Goal: Task Accomplishment & Management: Manage account settings

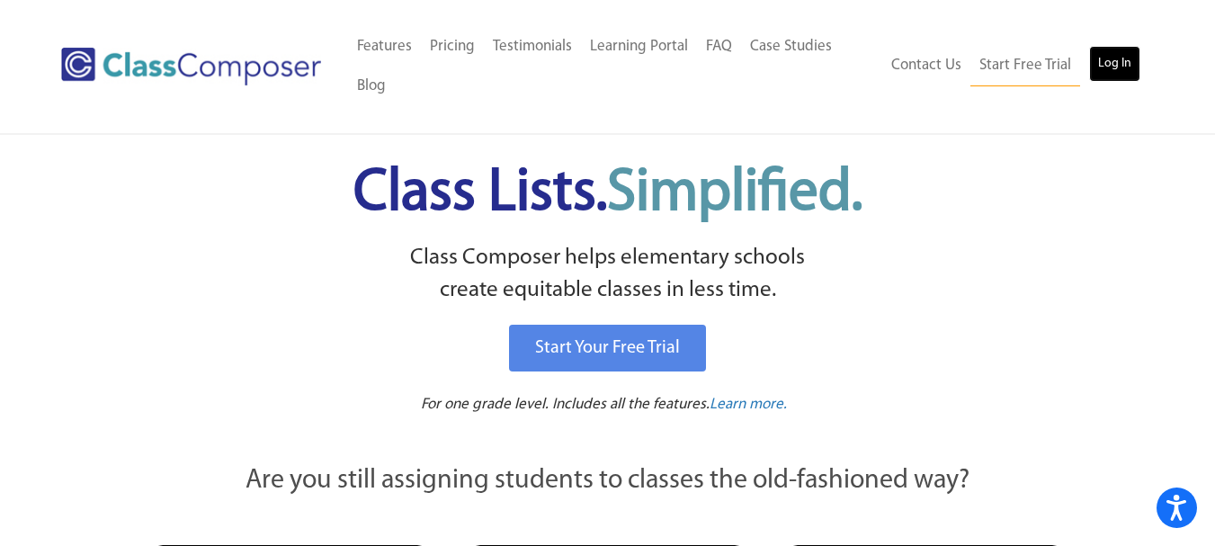
click at [1106, 65] on link "Log In" at bounding box center [1114, 64] width 51 height 36
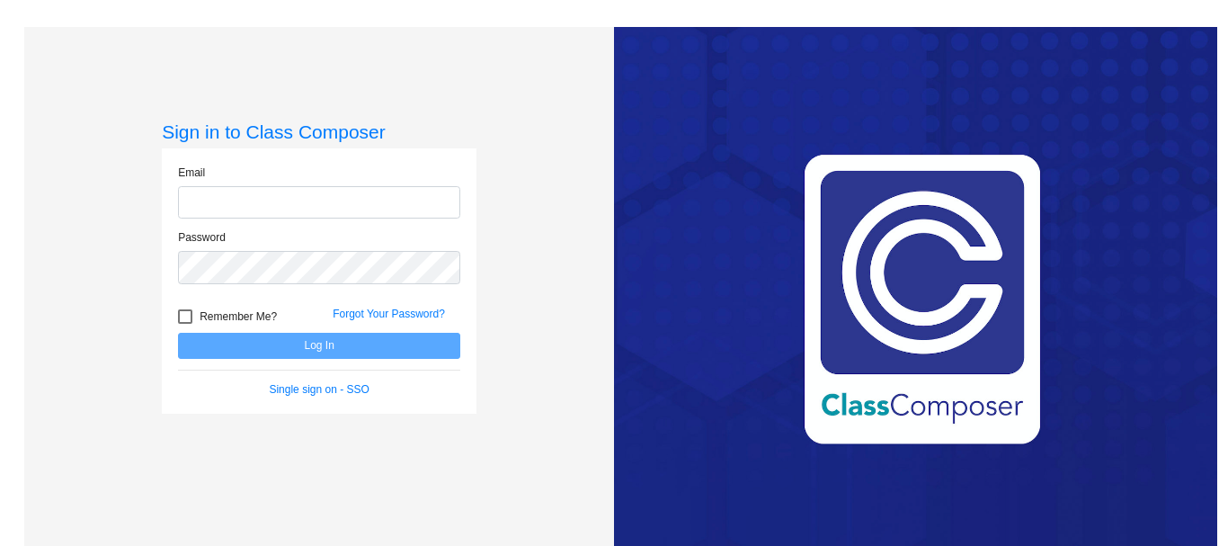
click at [240, 196] on input "email" at bounding box center [319, 202] width 282 height 33
type input "[EMAIL_ADDRESS][DOMAIN_NAME]"
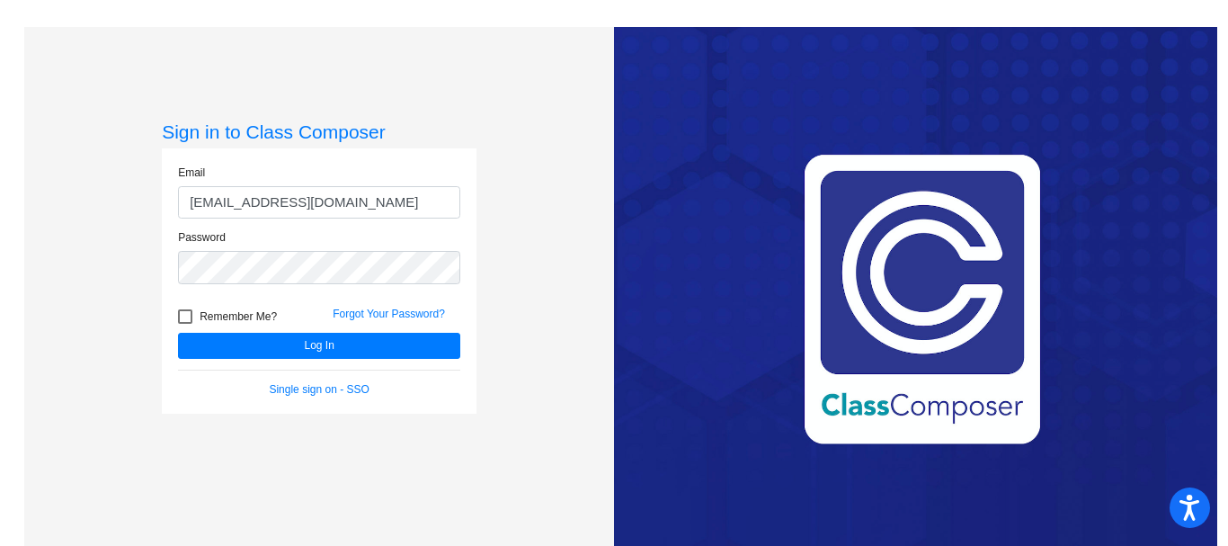
click at [182, 314] on div at bounding box center [185, 316] width 14 height 14
click at [184, 324] on input "Remember Me?" at bounding box center [184, 324] width 1 height 1
checkbox input "true"
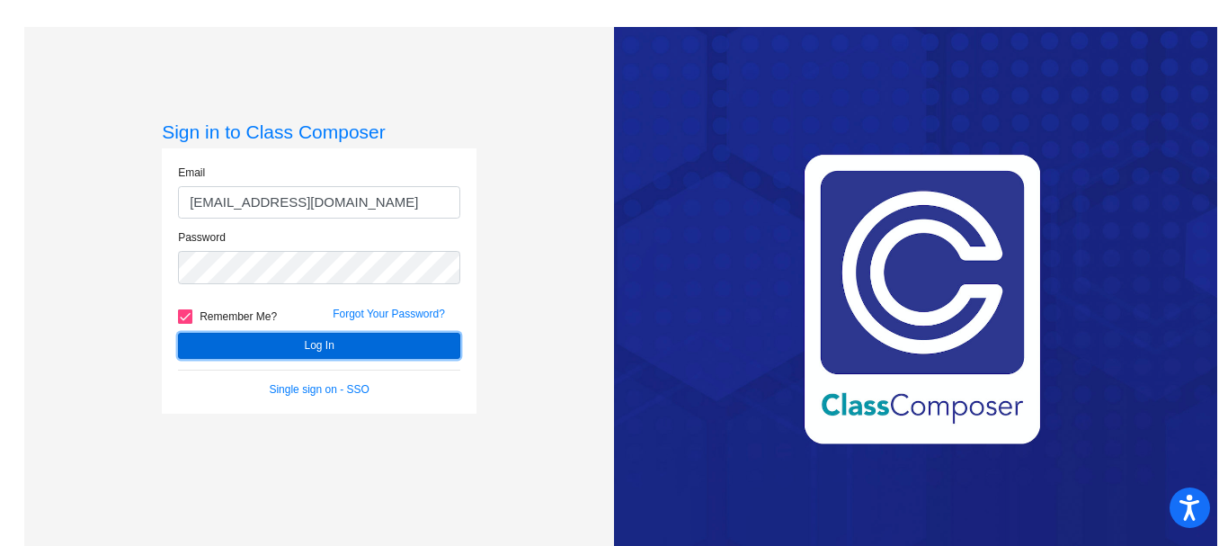
click at [290, 345] on button "Log In" at bounding box center [319, 346] width 282 height 26
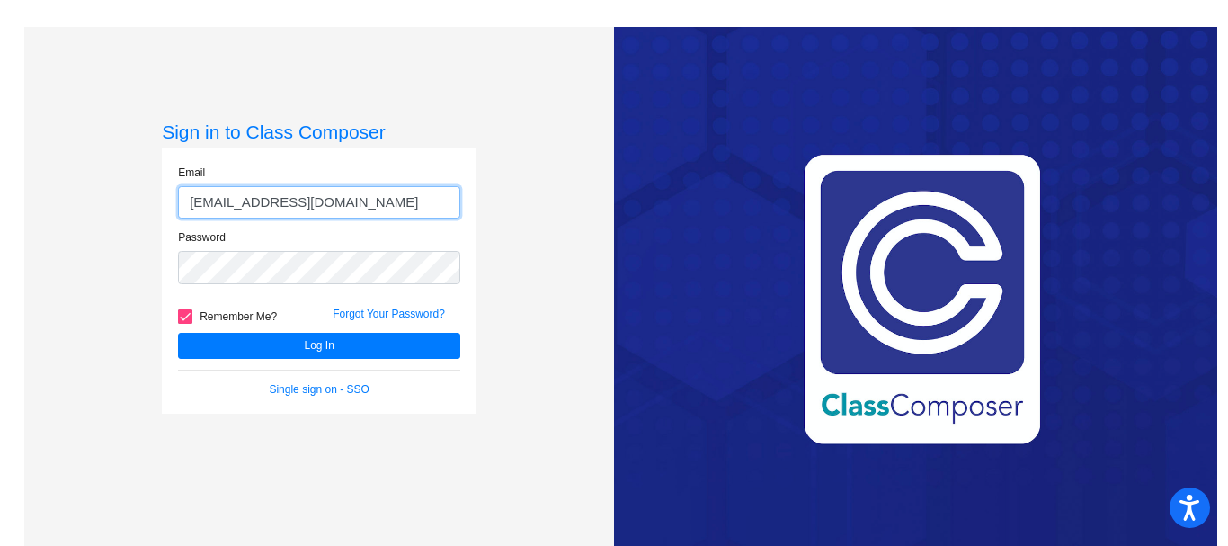
drag, startPoint x: 384, startPoint y: 203, endPoint x: 288, endPoint y: 190, distance: 97.2
click at [288, 190] on input "[EMAIL_ADDRESS][DOMAIN_NAME]" at bounding box center [319, 202] width 282 height 33
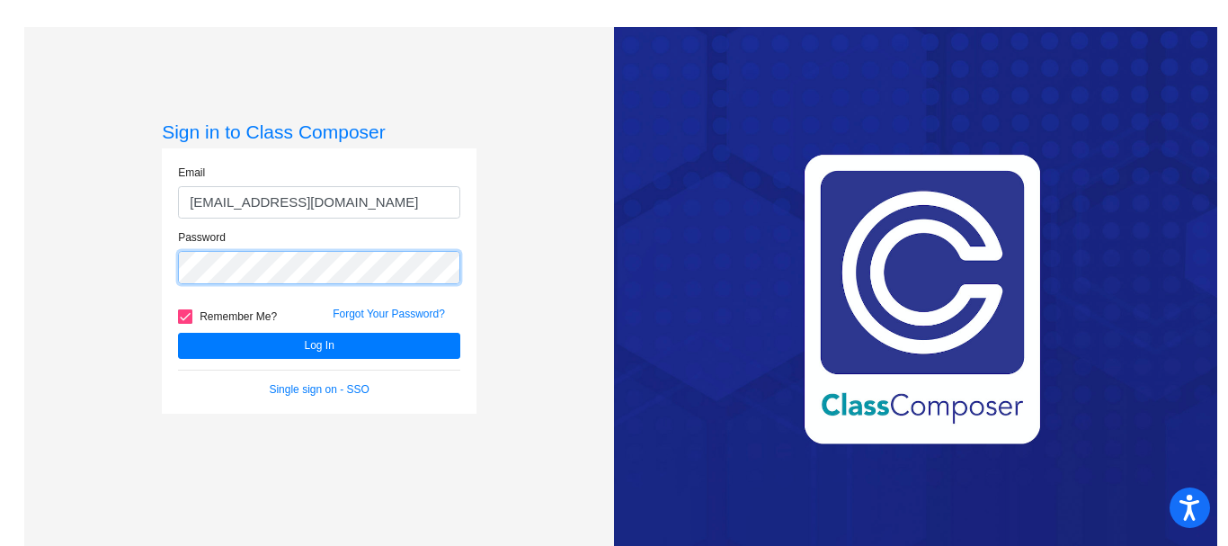
click at [143, 266] on div "Sign in to Class Composer Email [EMAIL_ADDRESS][DOMAIN_NAME] Password Remember …" at bounding box center [319, 300] width 590 height 546
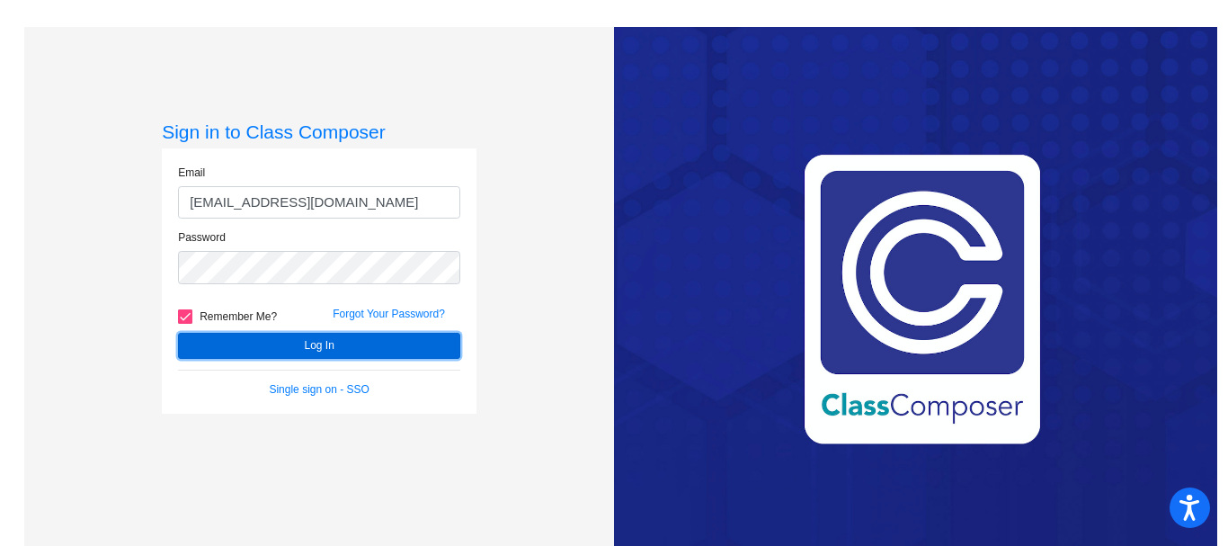
click at [263, 341] on button "Log In" at bounding box center [319, 346] width 282 height 26
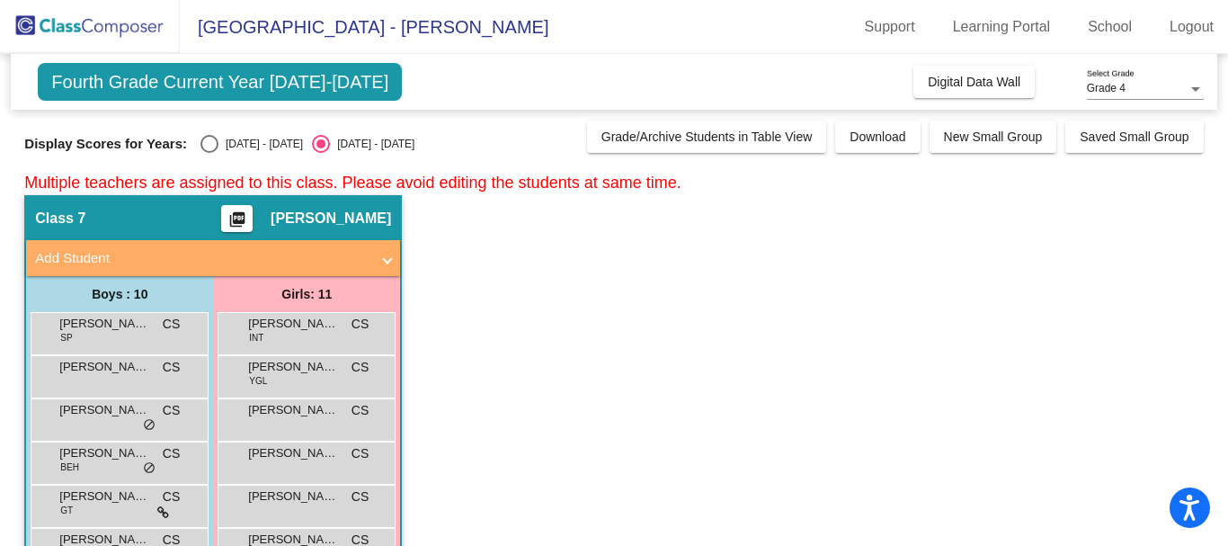
click at [1129, 87] on div "Grade 4" at bounding box center [1137, 89] width 101 height 13
click at [111, 330] on div at bounding box center [614, 273] width 1228 height 546
click at [111, 330] on span "[PERSON_NAME]" at bounding box center [104, 324] width 90 height 18
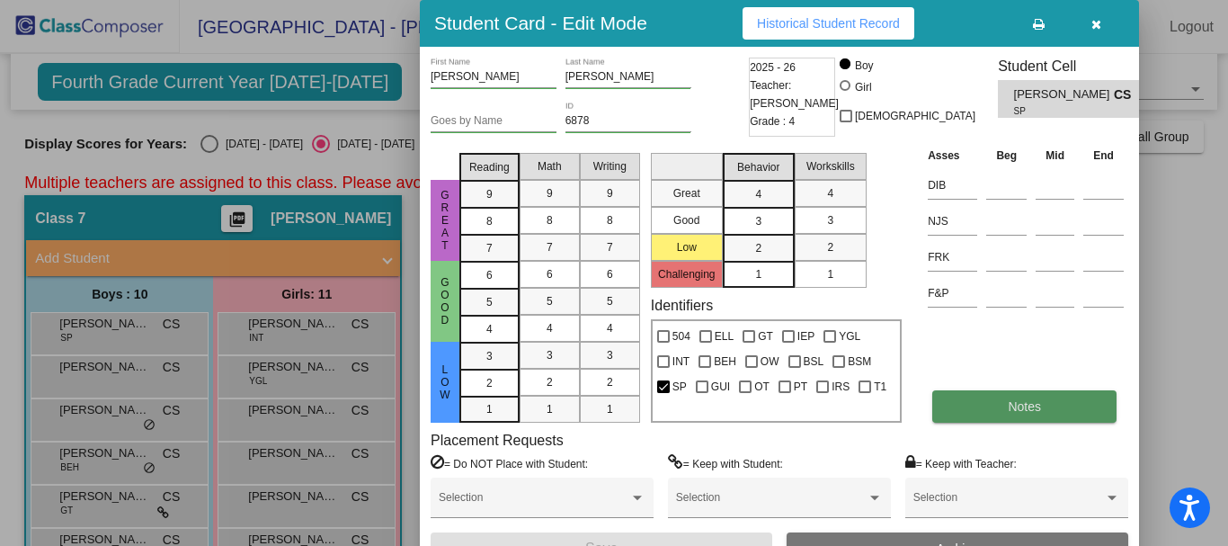
click at [997, 400] on button "Notes" at bounding box center [1024, 406] width 184 height 32
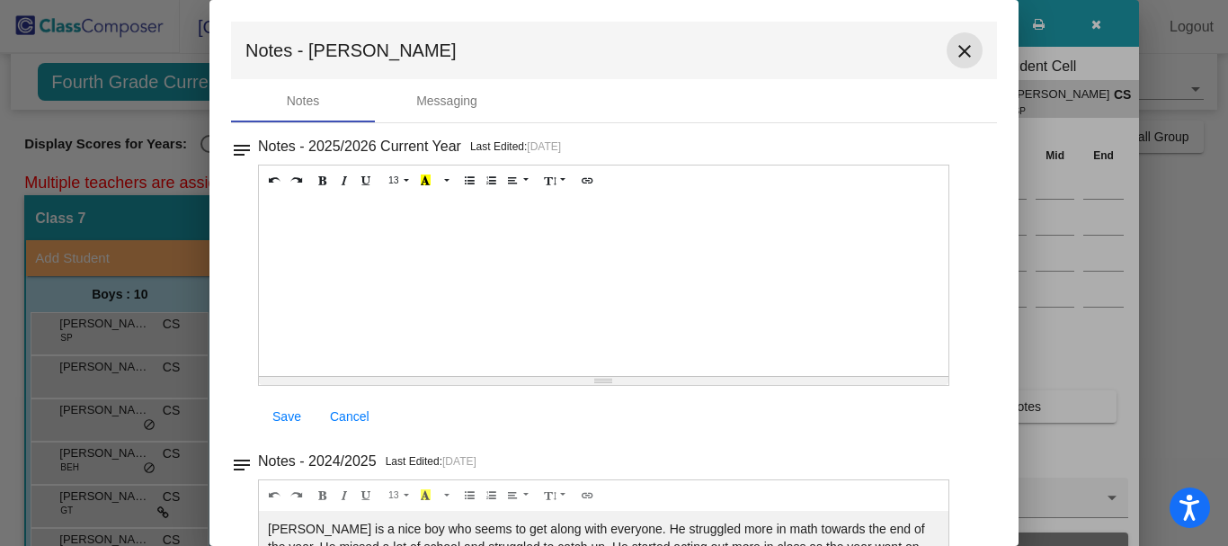
click at [954, 43] on mat-icon "close" at bounding box center [965, 51] width 22 height 22
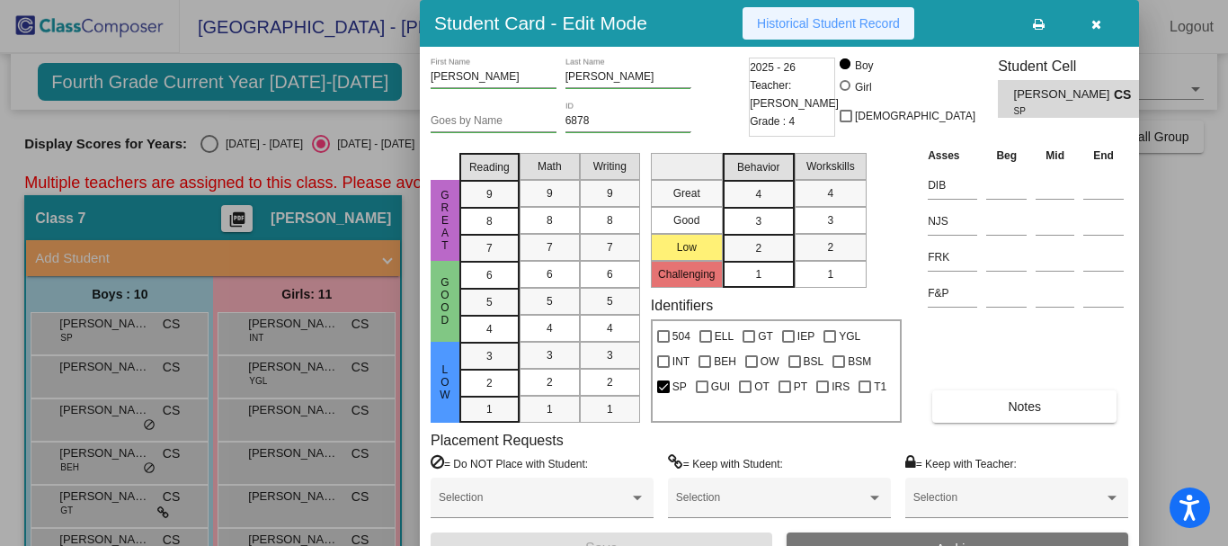
click at [843, 21] on span "Historical Student Record" at bounding box center [828, 23] width 143 height 14
click at [1101, 24] on icon "button" at bounding box center [1097, 24] width 10 height 13
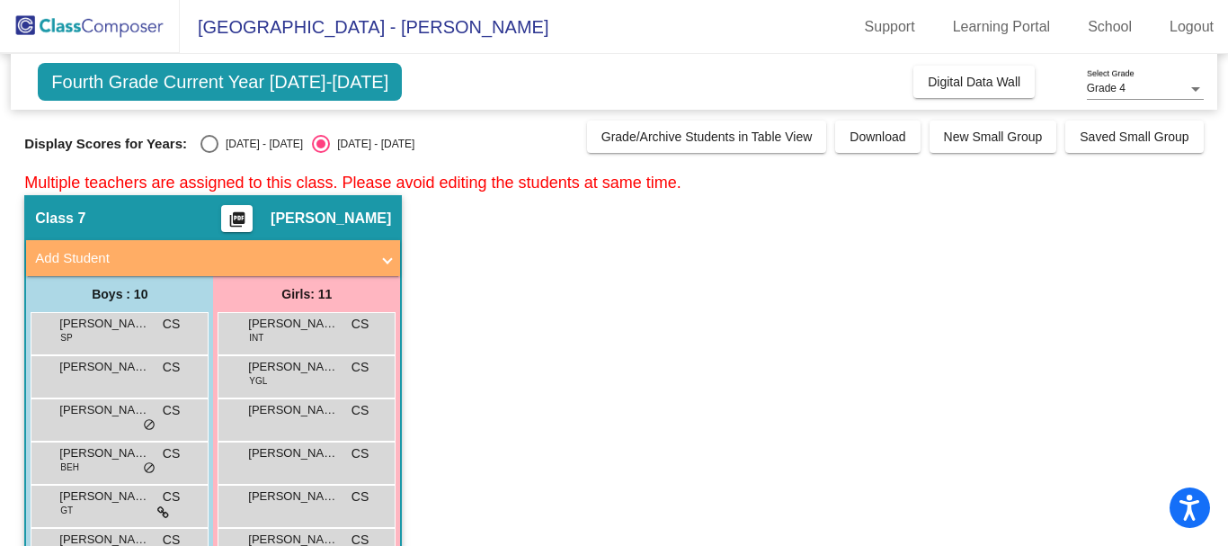
click at [609, 178] on span "Multiple teachers are assigned to this class. Please avoid editing the students…" at bounding box center [352, 183] width 656 height 18
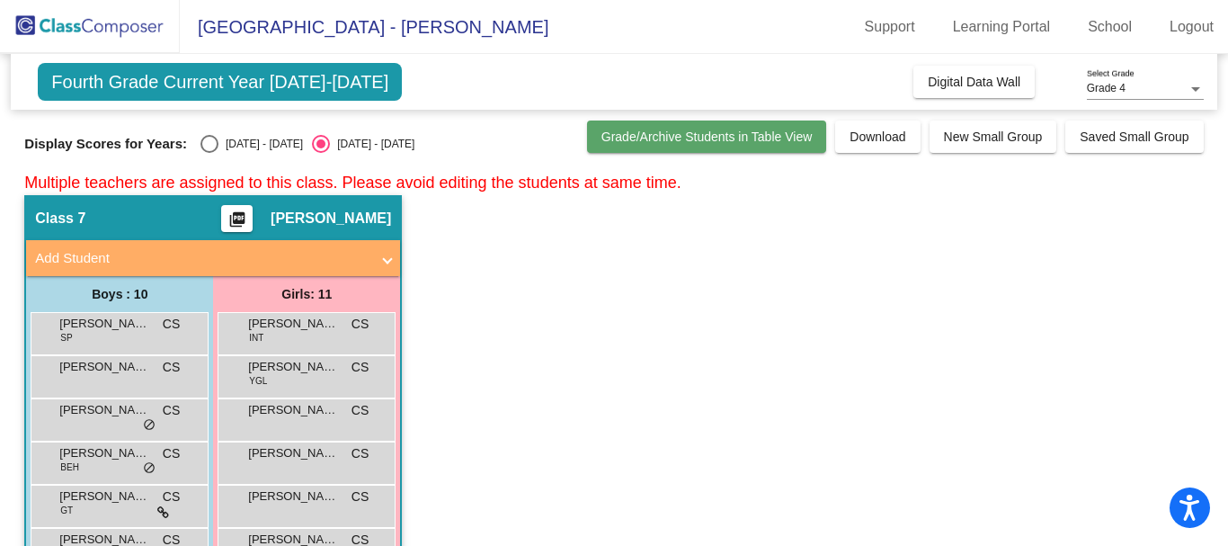
click at [664, 131] on span "Grade/Archive Students in Table View" at bounding box center [707, 136] width 211 height 14
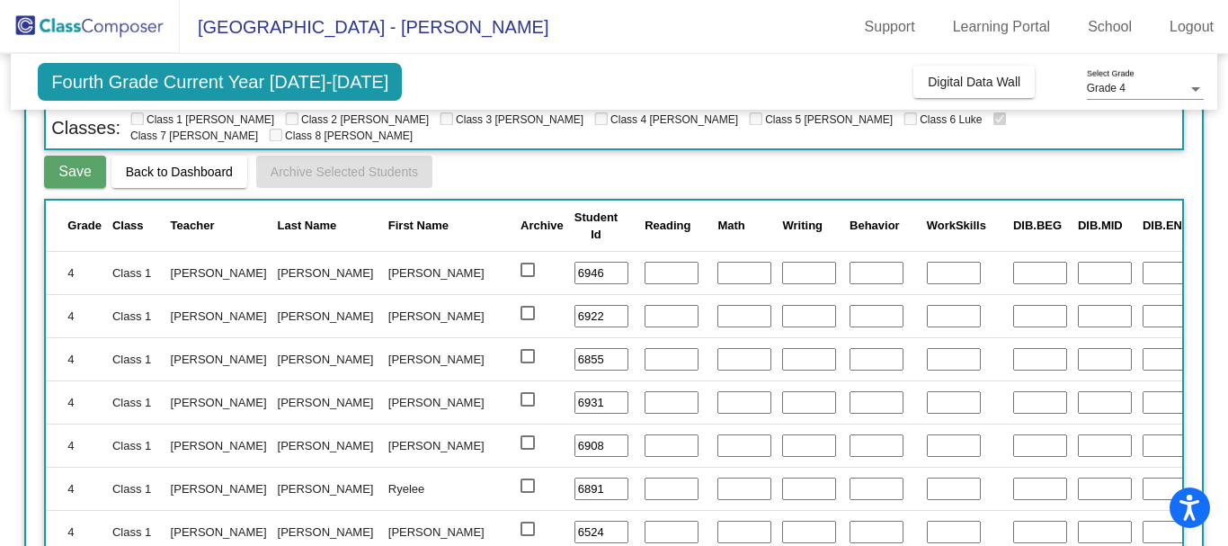
drag, startPoint x: 84, startPoint y: 20, endPoint x: 67, endPoint y: 24, distance: 17.7
click at [67, 24] on img at bounding box center [90, 26] width 180 height 53
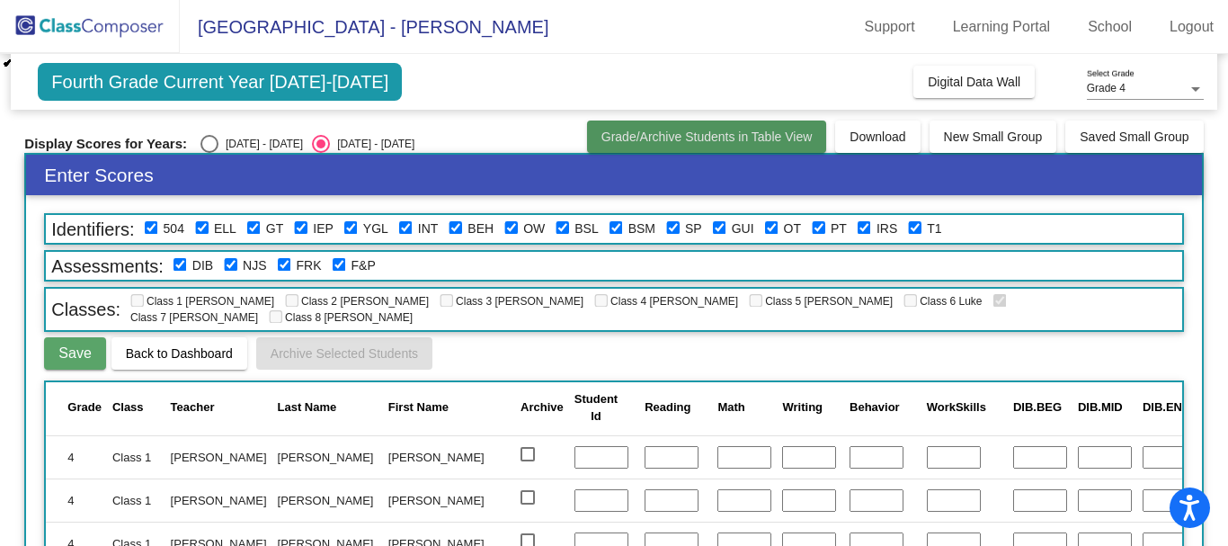
click at [659, 148] on button "Grade/Archive Students in Table View" at bounding box center [707, 136] width 240 height 32
click at [645, 137] on span "Grade/Archive Students in Table View" at bounding box center [707, 136] width 211 height 14
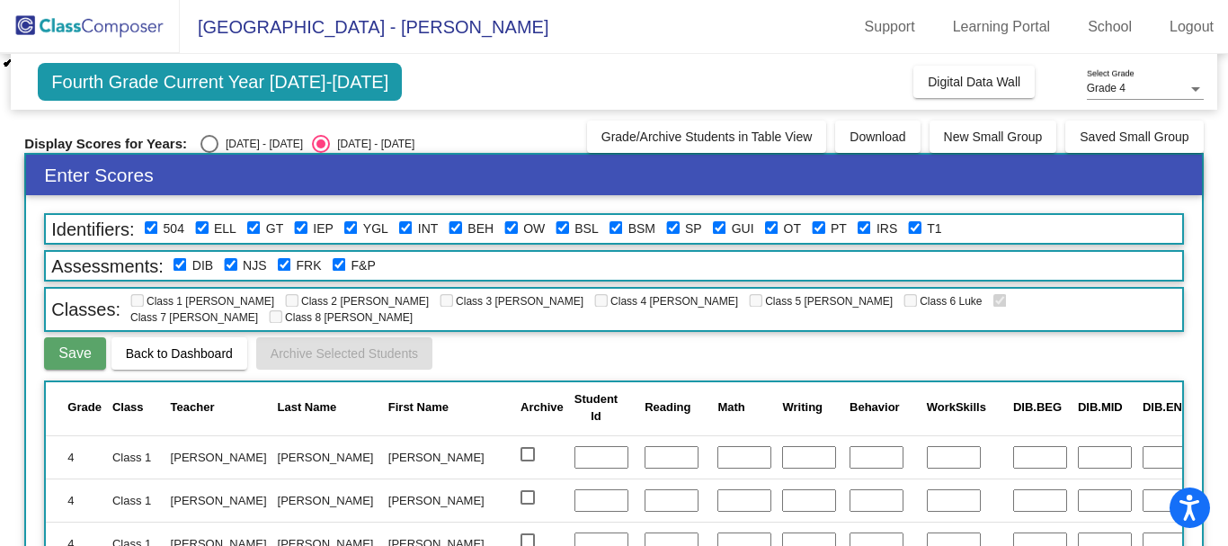
click at [156, 346] on span "Back to Dashboard" at bounding box center [179, 353] width 107 height 14
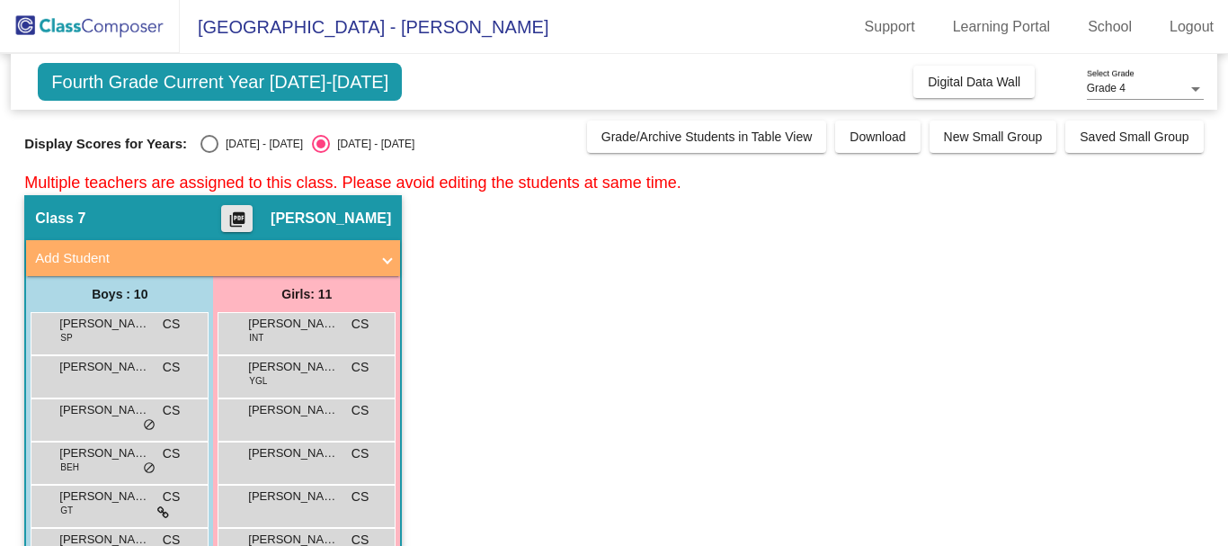
click at [234, 217] on mat-icon "picture_as_pdf" at bounding box center [238, 222] width 22 height 25
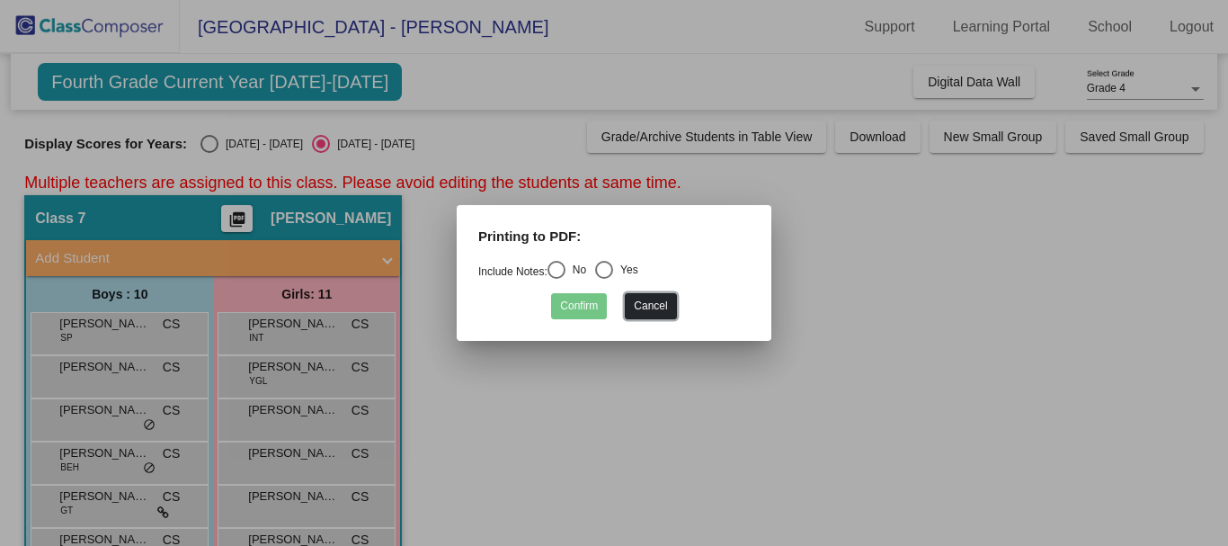
click at [644, 304] on button "Cancel" at bounding box center [650, 306] width 51 height 26
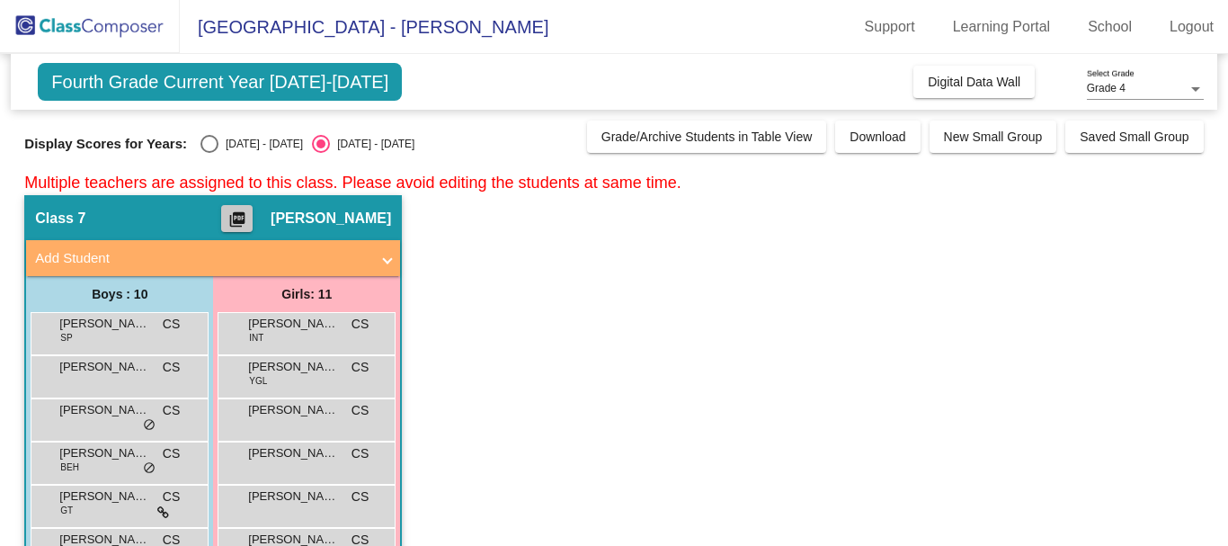
click at [236, 224] on mat-icon "picture_as_pdf" at bounding box center [238, 222] width 22 height 25
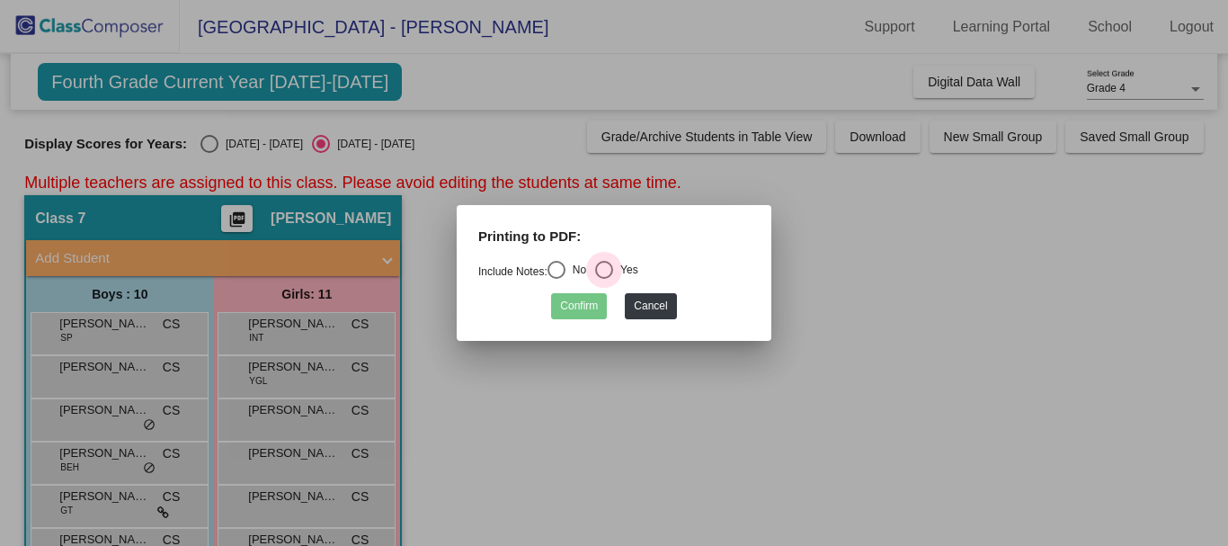
click at [606, 267] on div "Select an option" at bounding box center [604, 270] width 18 height 18
click at [604, 279] on input "Yes" at bounding box center [603, 279] width 1 height 1
radio input "true"
click at [578, 307] on button "Confirm" at bounding box center [579, 306] width 56 height 26
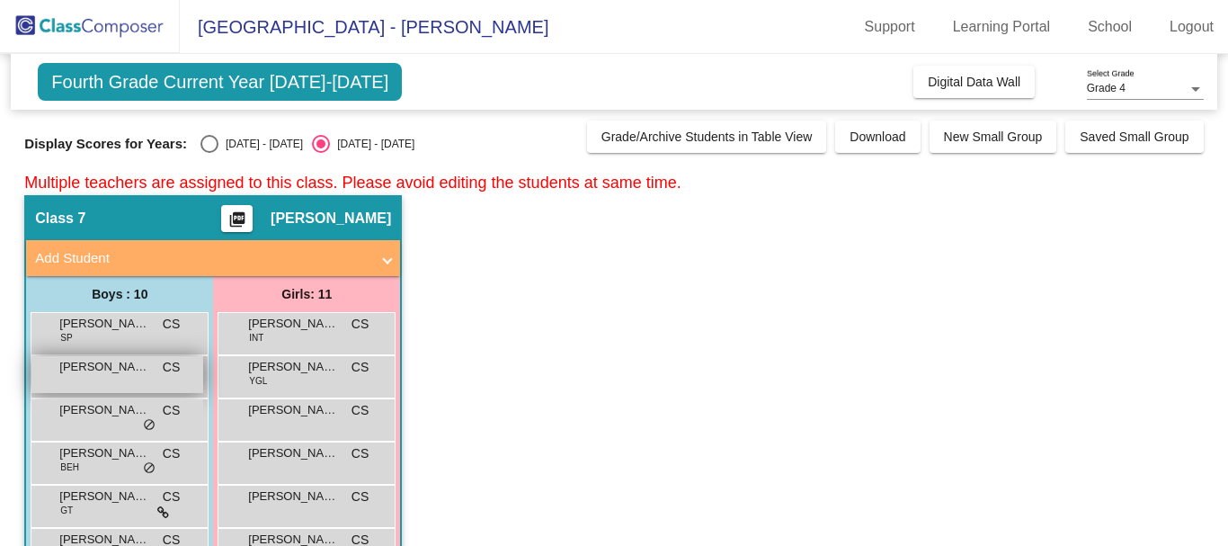
click at [103, 374] on span "[PERSON_NAME]" at bounding box center [104, 367] width 90 height 18
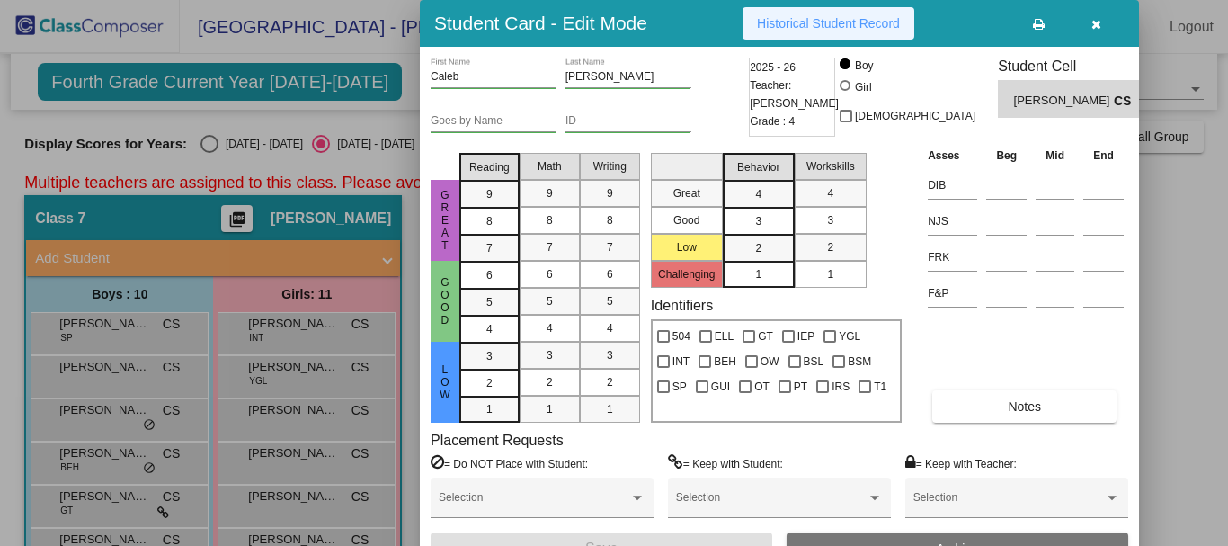
click at [834, 22] on span "Historical Student Record" at bounding box center [828, 23] width 143 height 14
click at [1095, 27] on icon "button" at bounding box center [1097, 24] width 10 height 13
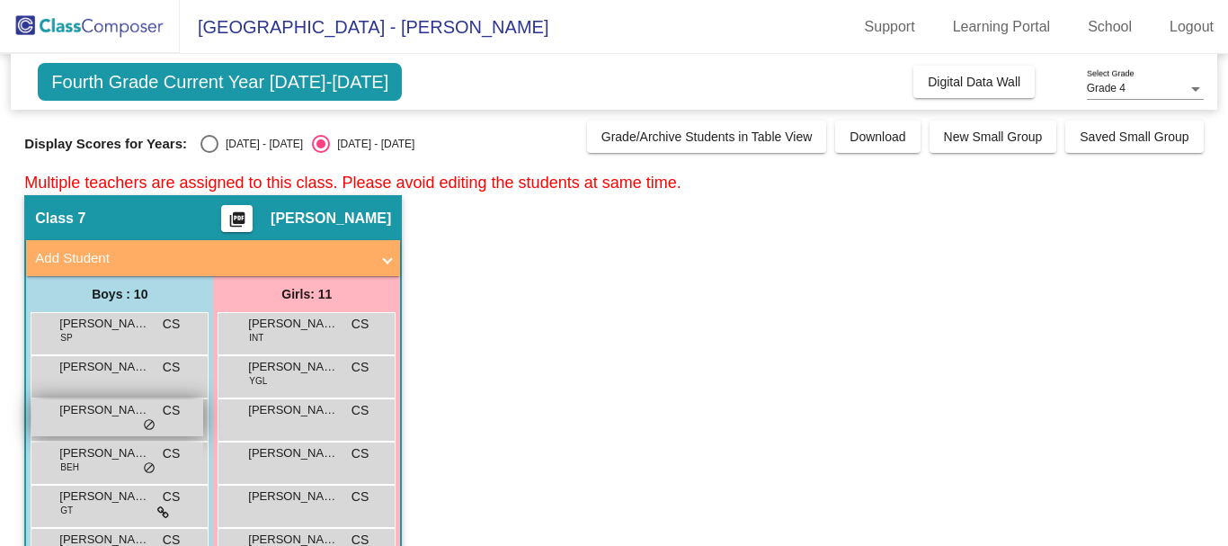
click at [114, 415] on span "[PERSON_NAME]" at bounding box center [104, 410] width 90 height 18
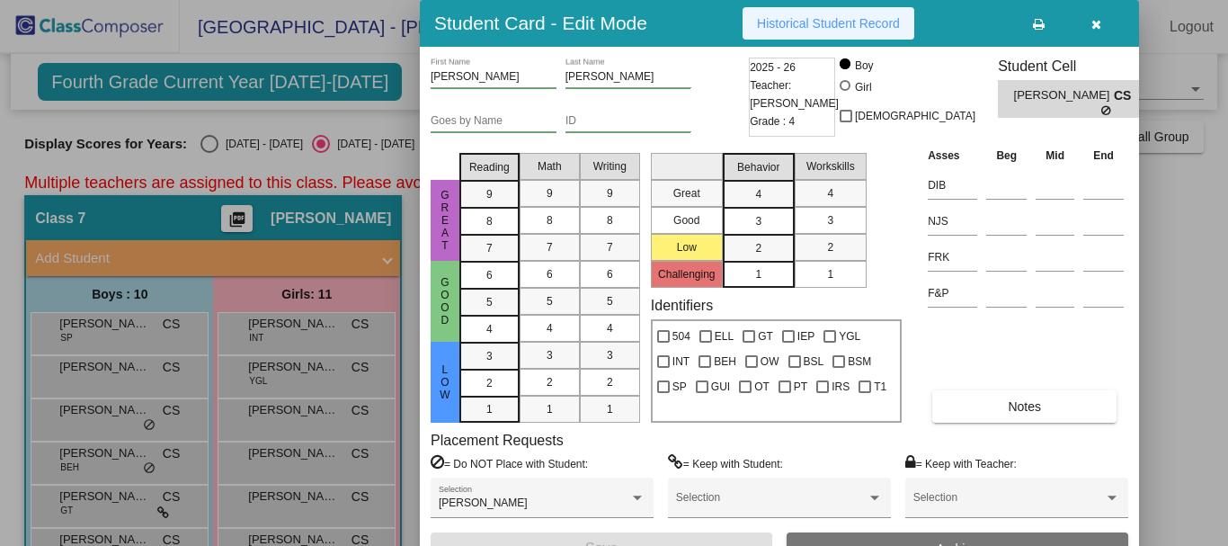
click at [850, 16] on span "Historical Student Record" at bounding box center [828, 23] width 143 height 14
click at [1102, 18] on button "button" at bounding box center [1096, 23] width 58 height 32
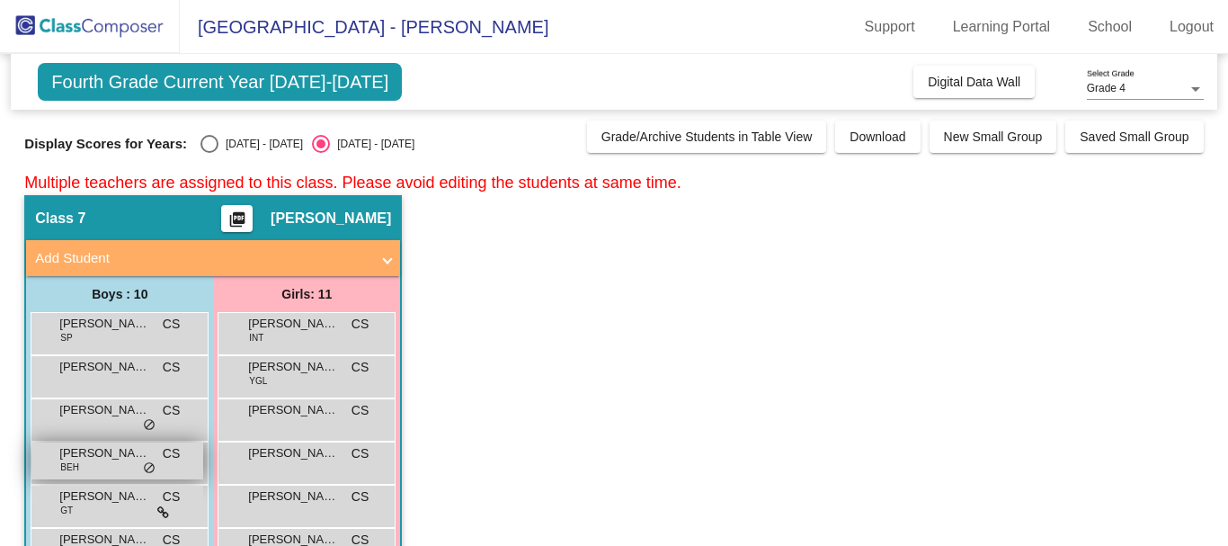
click at [77, 455] on span "[PERSON_NAME]" at bounding box center [104, 453] width 90 height 18
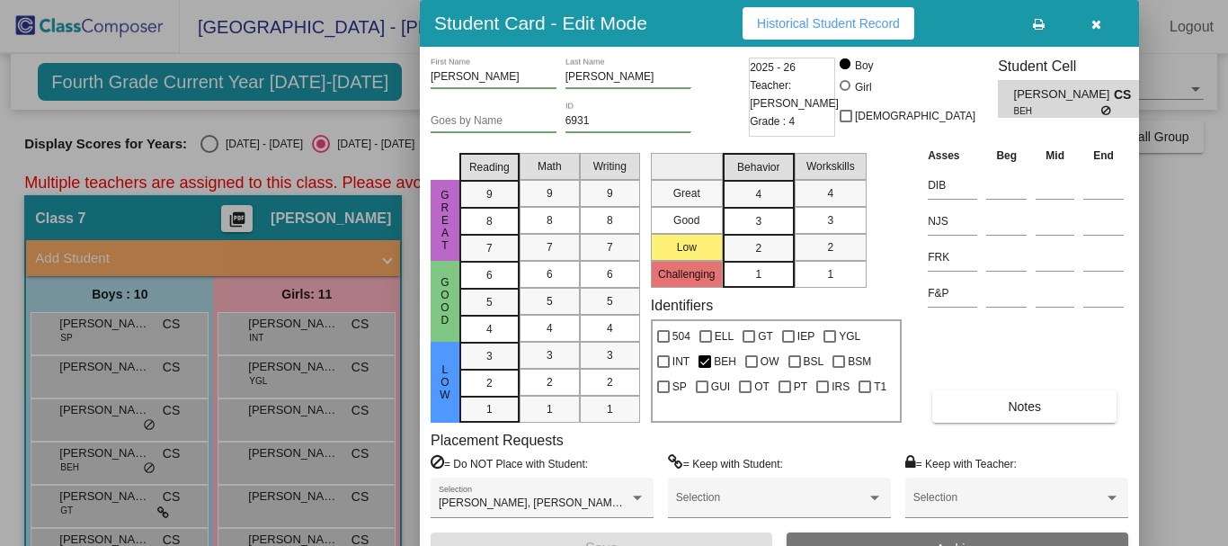
click at [834, 16] on span "Historical Student Record" at bounding box center [828, 23] width 143 height 14
click at [1094, 26] on icon "button" at bounding box center [1097, 24] width 10 height 13
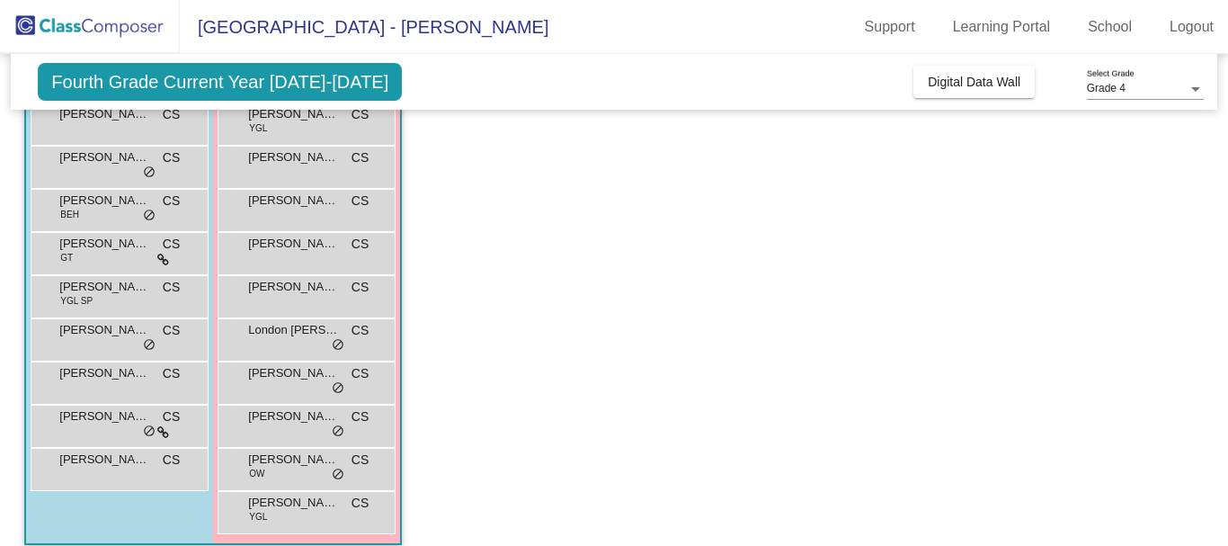
scroll to position [254, 0]
click at [85, 244] on span "[PERSON_NAME]" at bounding box center [104, 243] width 90 height 18
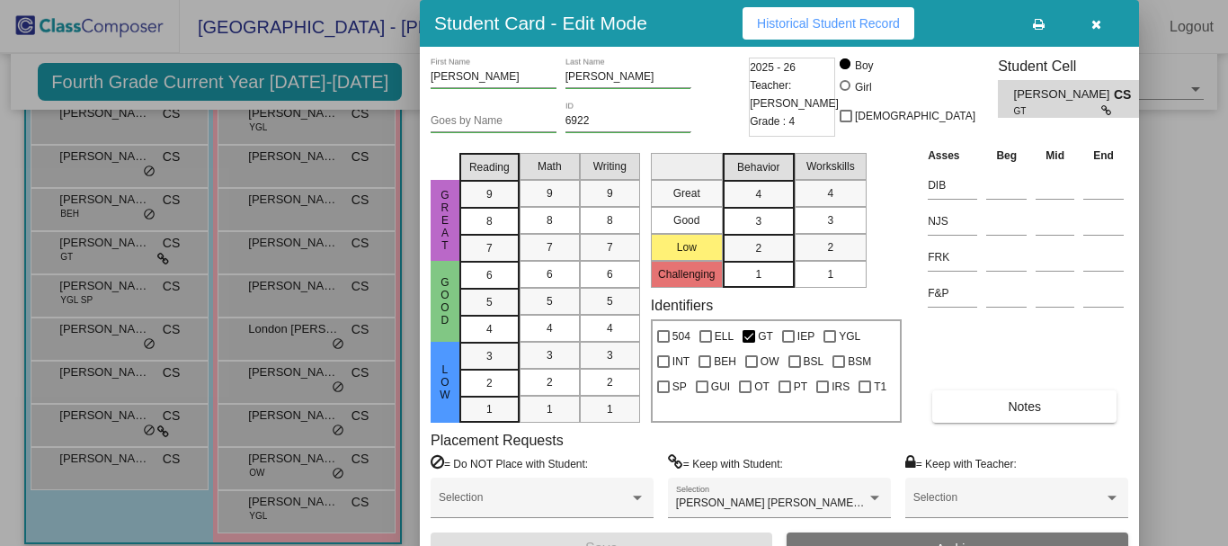
click at [784, 13] on button "Historical Student Record" at bounding box center [829, 23] width 172 height 32
click at [1100, 24] on icon "button" at bounding box center [1097, 24] width 10 height 13
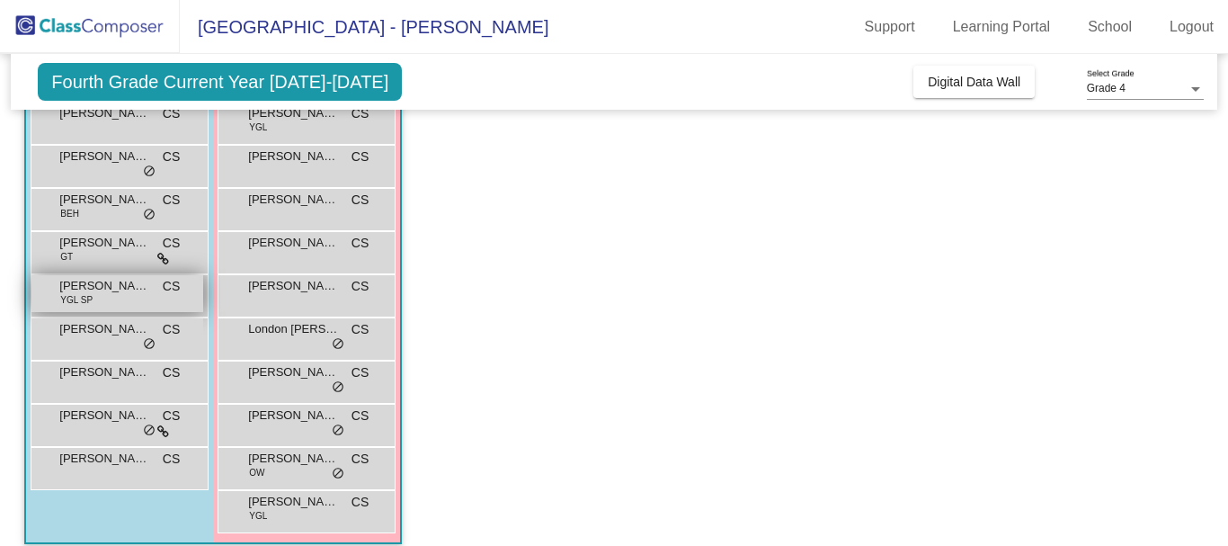
click at [73, 299] on span "YGL SP" at bounding box center [76, 299] width 32 height 13
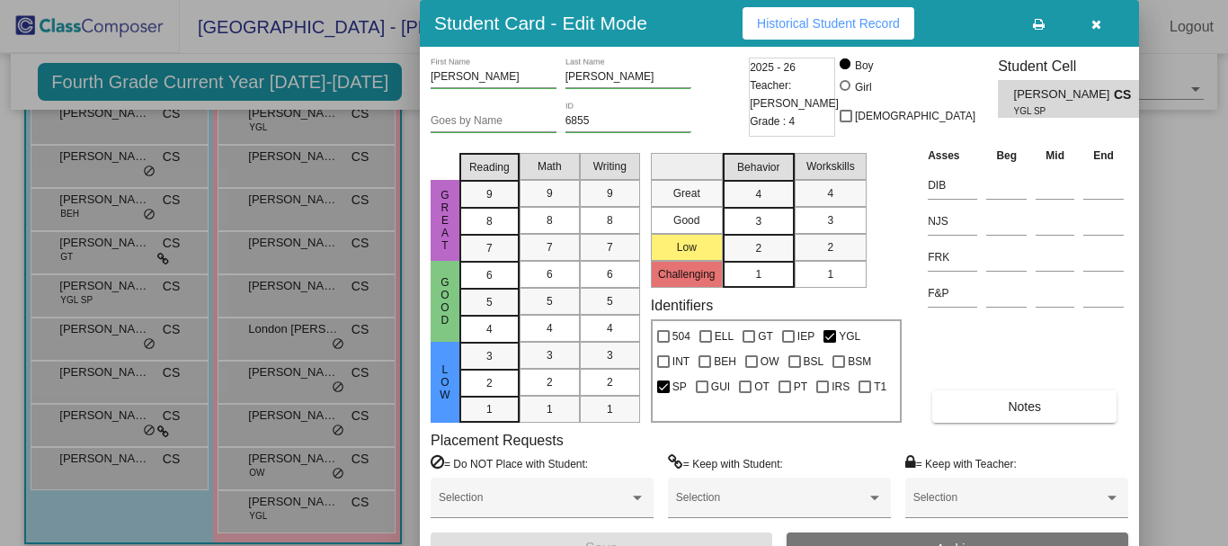
drag, startPoint x: 834, startPoint y: 19, endPoint x: 800, endPoint y: 22, distance: 33.5
click at [800, 22] on span "Historical Student Record" at bounding box center [828, 23] width 143 height 14
click at [1094, 22] on icon "button" at bounding box center [1097, 24] width 10 height 13
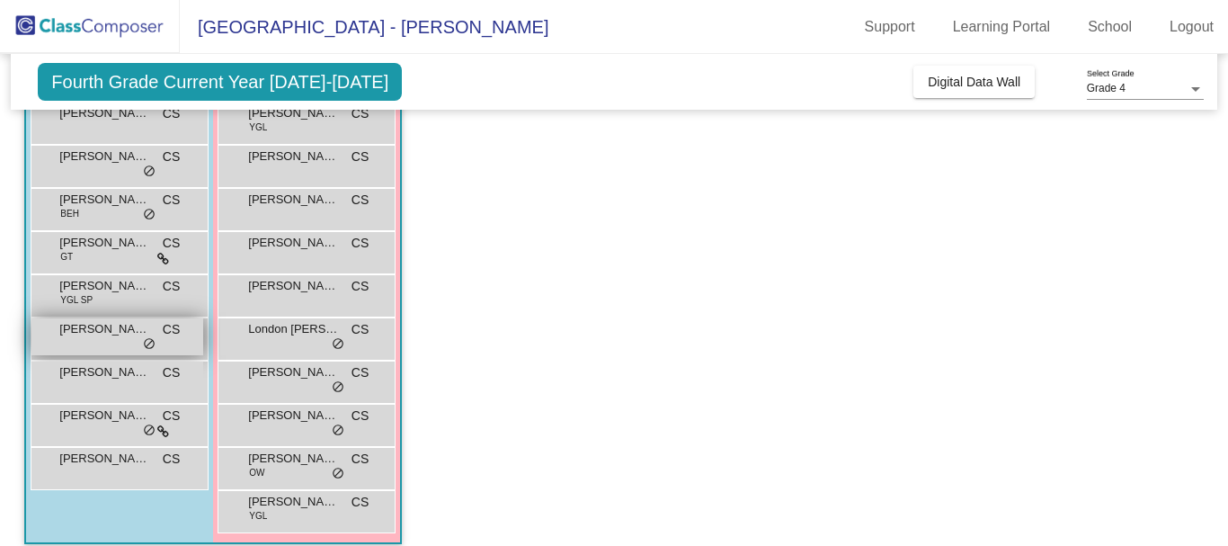
click at [68, 334] on span "[PERSON_NAME]" at bounding box center [104, 329] width 90 height 18
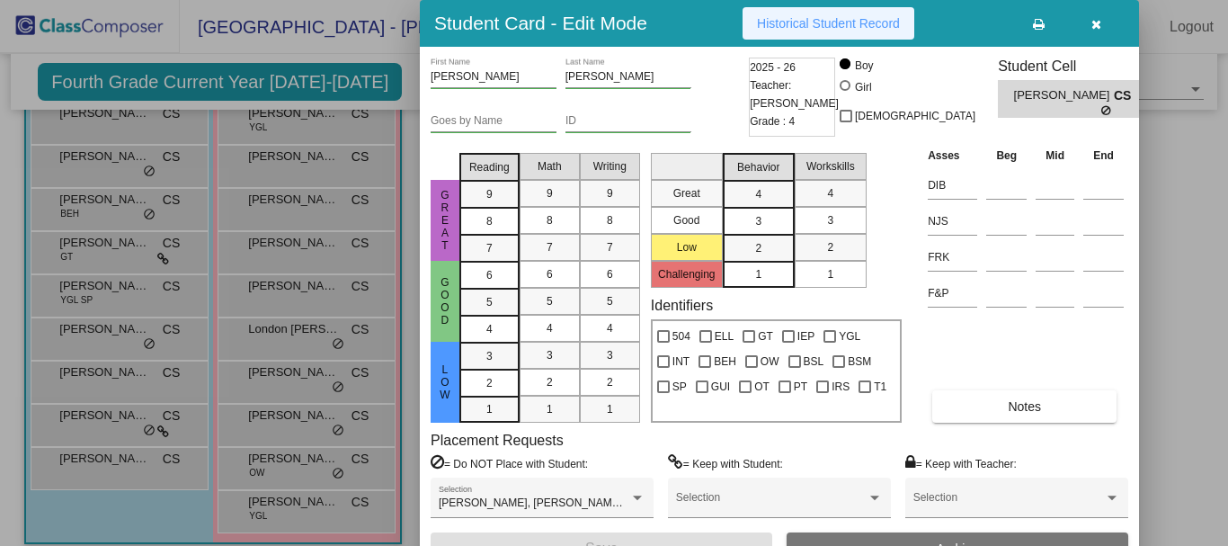
click at [816, 24] on span "Historical Student Record" at bounding box center [828, 23] width 143 height 14
click at [1107, 23] on button "button" at bounding box center [1096, 23] width 58 height 32
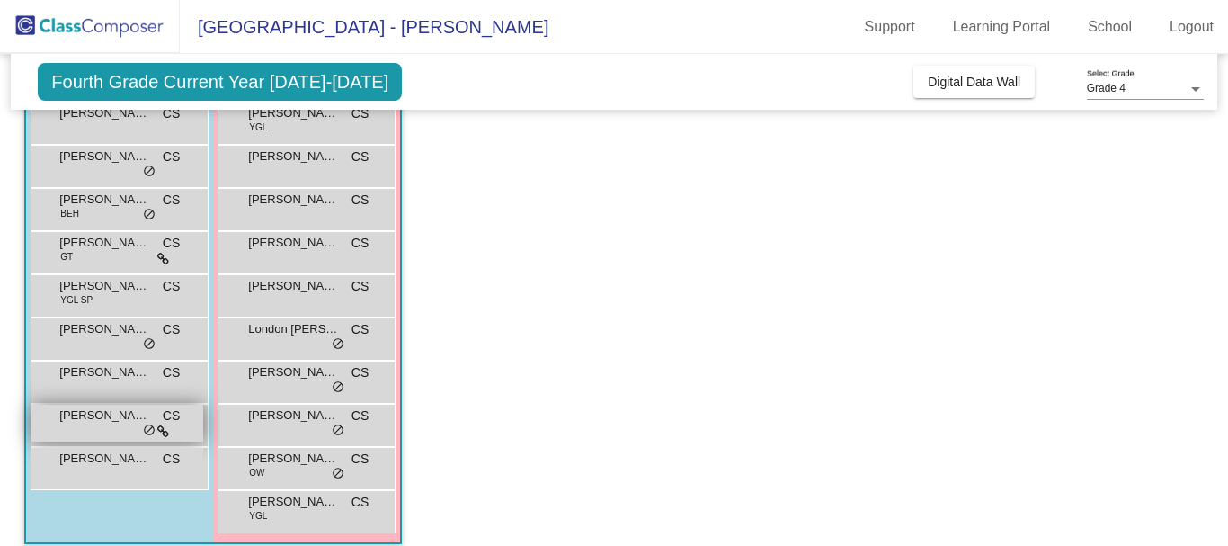
click at [73, 424] on span "[PERSON_NAME] [PERSON_NAME]-[PERSON_NAME]" at bounding box center [104, 415] width 90 height 18
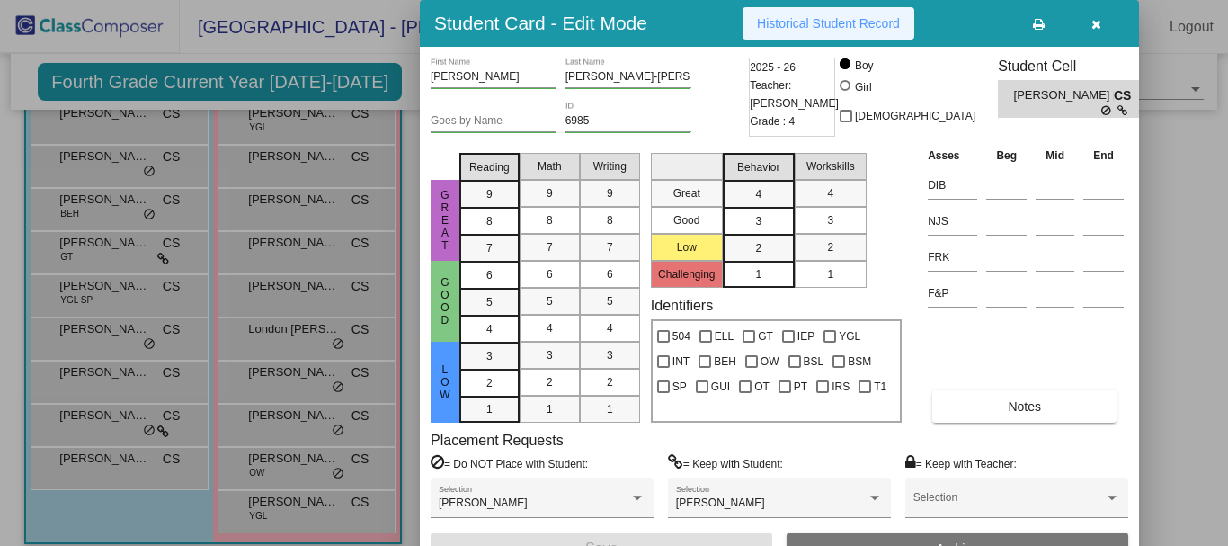
click at [822, 17] on span "Historical Student Record" at bounding box center [828, 23] width 143 height 14
click at [1099, 21] on icon "button" at bounding box center [1097, 24] width 10 height 13
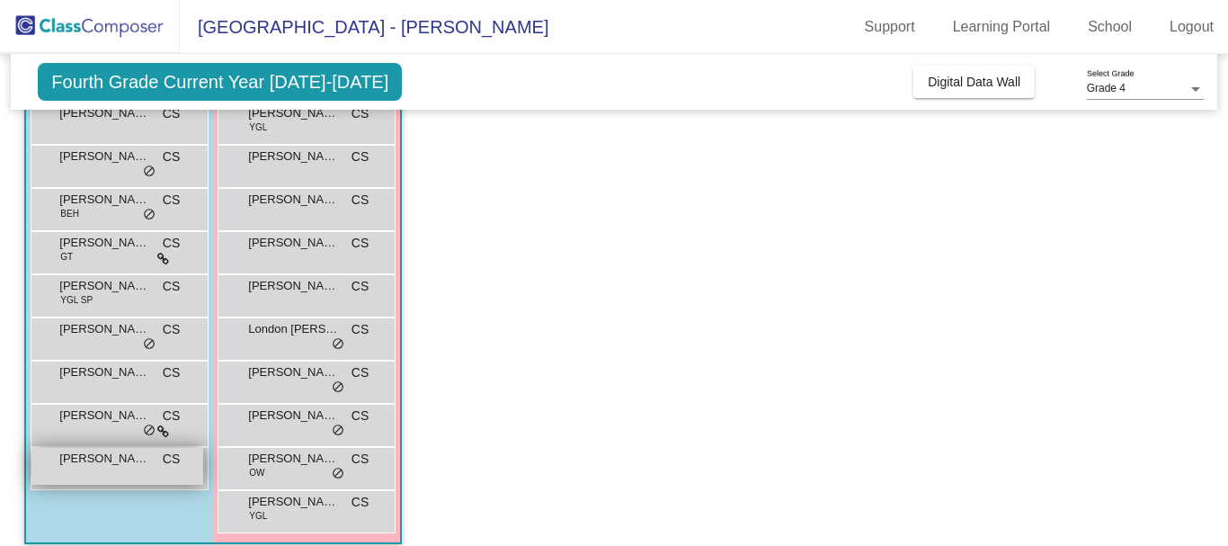
click at [120, 462] on span "[PERSON_NAME]" at bounding box center [104, 459] width 90 height 18
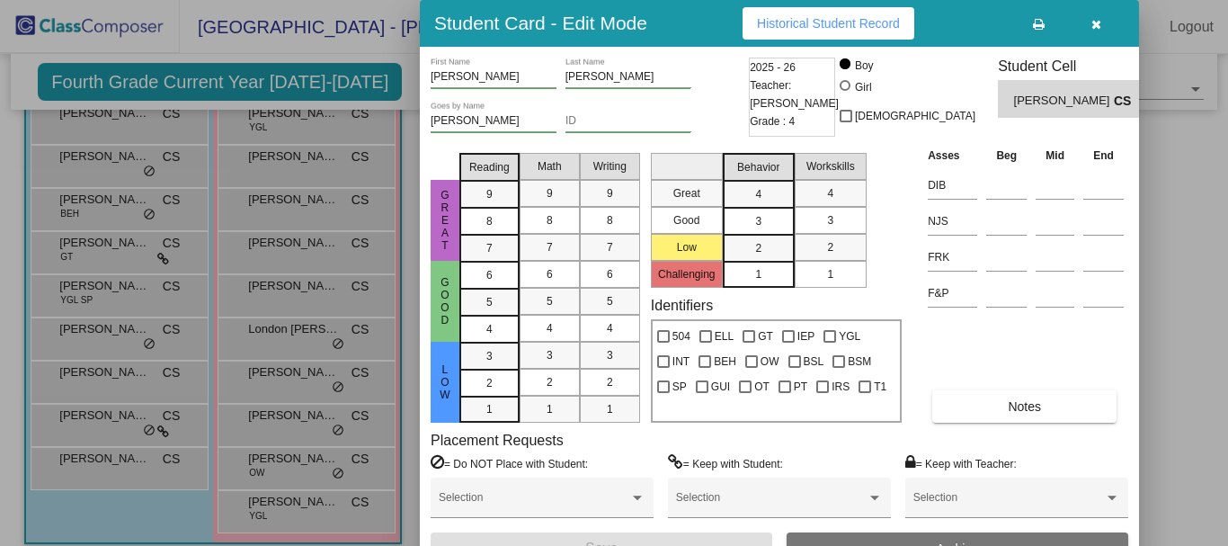
click at [844, 18] on span "Historical Student Record" at bounding box center [828, 23] width 143 height 14
click at [1093, 22] on icon "button" at bounding box center [1097, 24] width 10 height 13
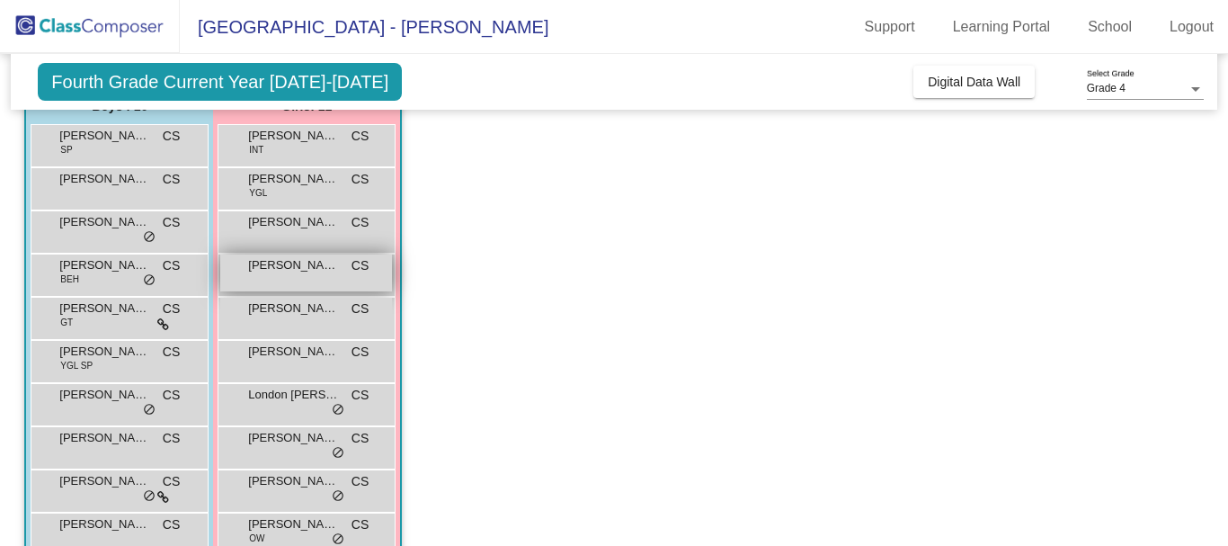
scroll to position [189, 0]
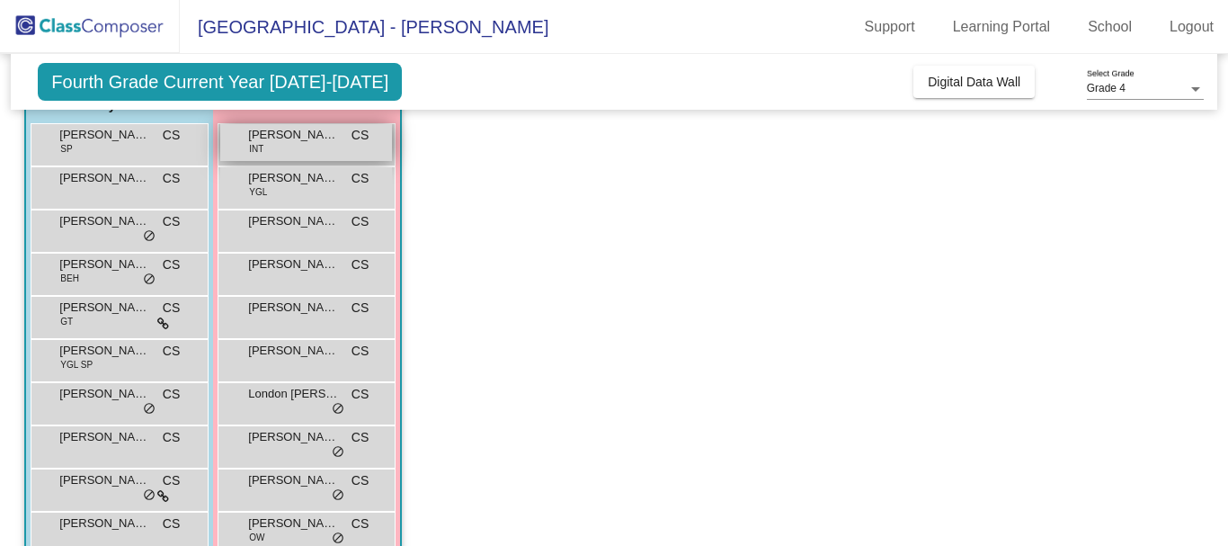
click at [281, 135] on span "[PERSON_NAME]" at bounding box center [293, 135] width 90 height 18
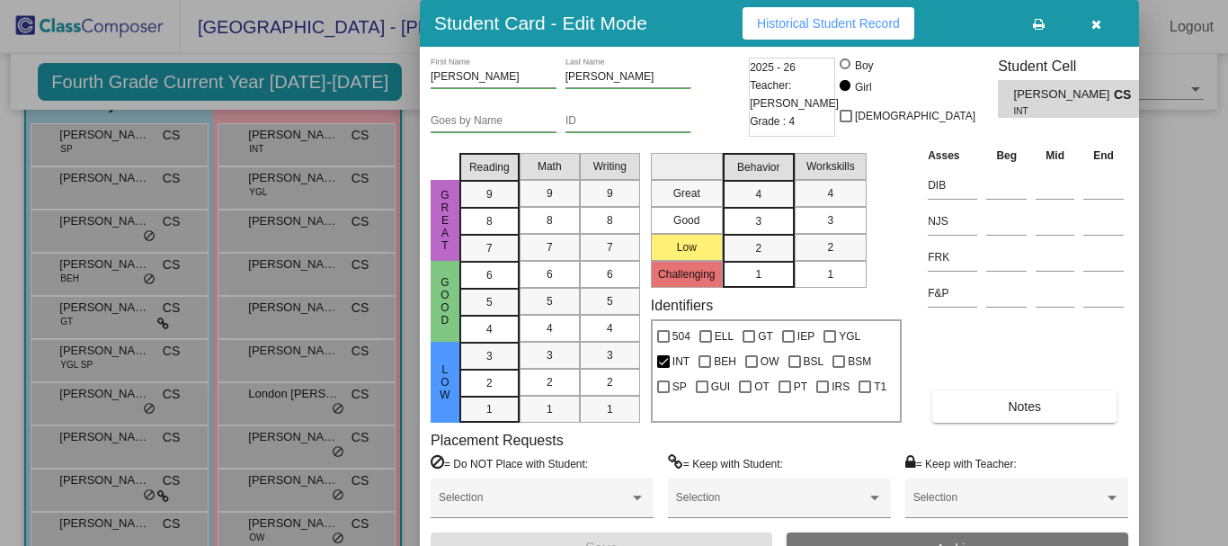
click at [828, 26] on span "Historical Student Record" at bounding box center [828, 23] width 143 height 14
drag, startPoint x: 1102, startPoint y: 22, endPoint x: 962, endPoint y: 6, distance: 140.3
click at [962, 6] on div "Student Card - Edit Mode Historical Student Record" at bounding box center [779, 23] width 719 height 47
click at [867, 21] on span "Historical Student Record" at bounding box center [828, 23] width 143 height 14
click at [1096, 22] on icon "button" at bounding box center [1097, 24] width 10 height 13
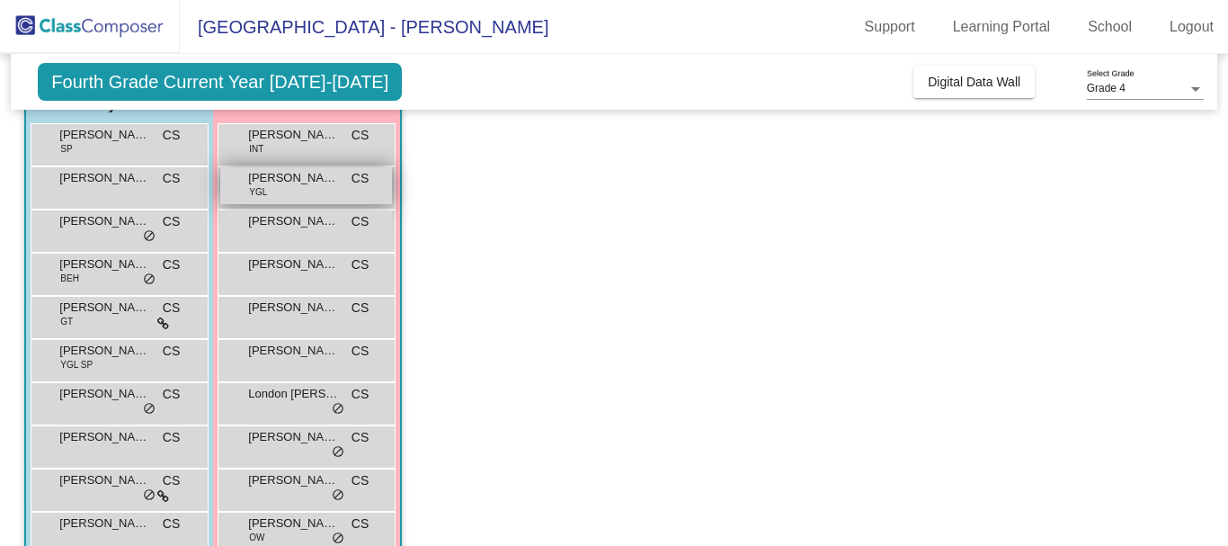
click at [273, 182] on span "[PERSON_NAME]" at bounding box center [293, 178] width 90 height 18
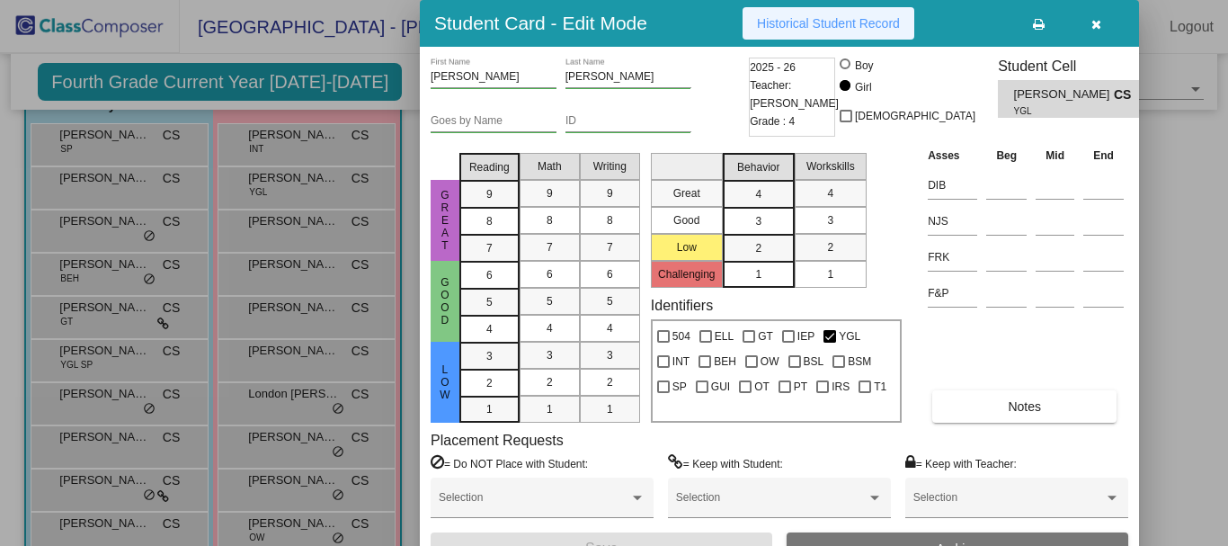
click at [832, 16] on span "Historical Student Record" at bounding box center [828, 23] width 143 height 14
